Goal: Information Seeking & Learning: Learn about a topic

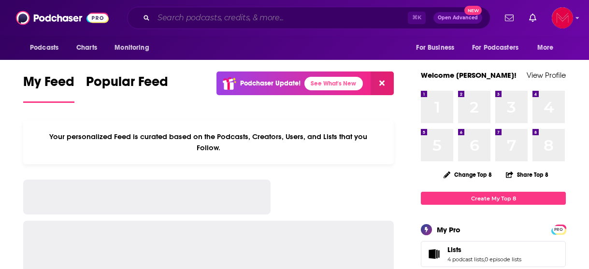
click at [209, 14] on input "Search podcasts, credits, & more..." at bounding box center [281, 17] width 254 height 15
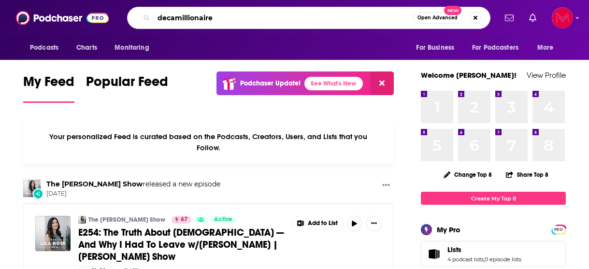
type input "decamillionaire"
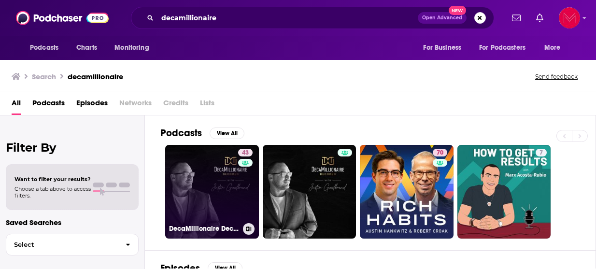
click at [215, 202] on link "43 DecaMillionaire Decoded" at bounding box center [212, 192] width 94 height 94
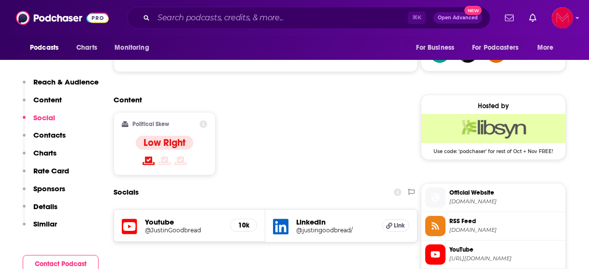
scroll to position [726, 0]
click at [397, 221] on span "Link" at bounding box center [399, 225] width 11 height 8
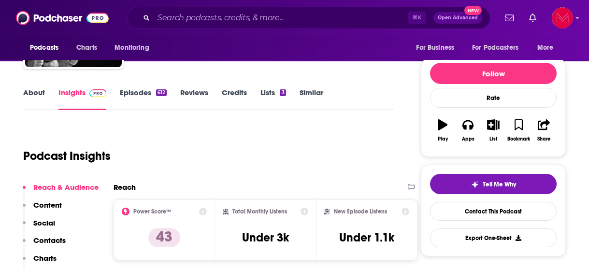
scroll to position [98, 0]
